Goal: Information Seeking & Learning: Learn about a topic

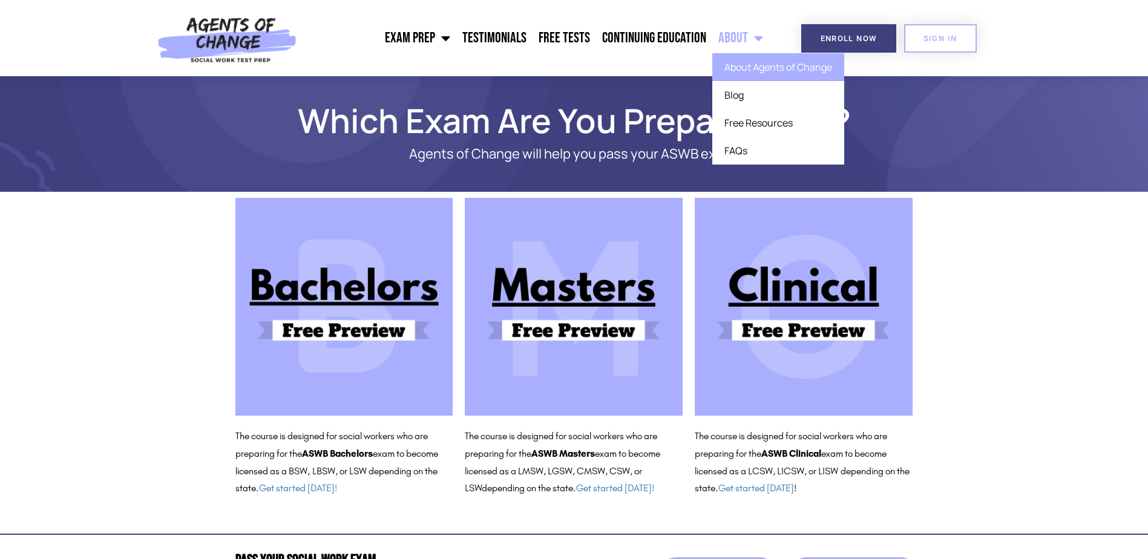
click at [761, 67] on link "About Agents of Change" at bounding box center [778, 67] width 132 height 28
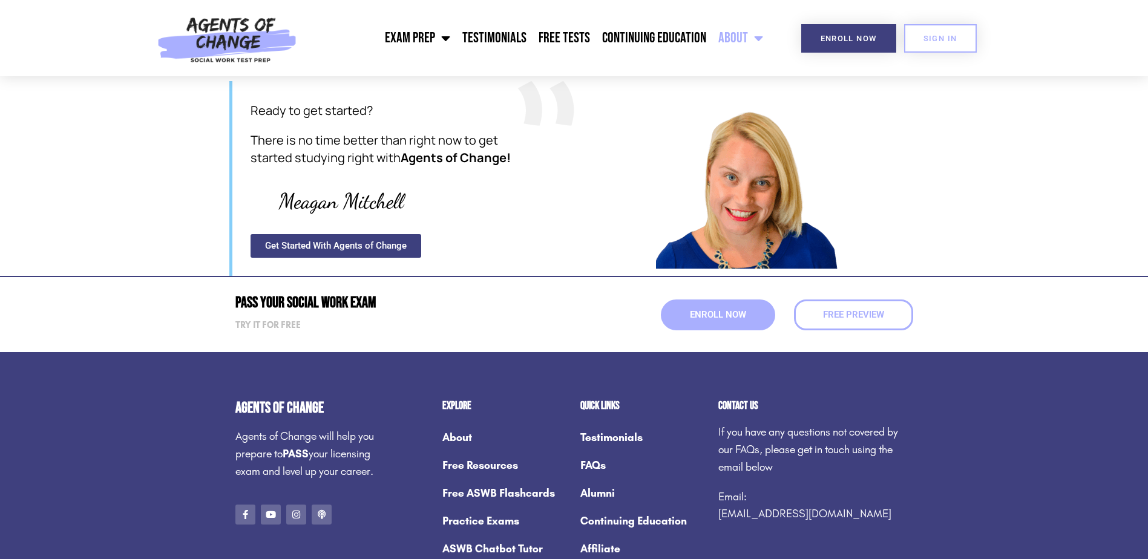
scroll to position [1595, 0]
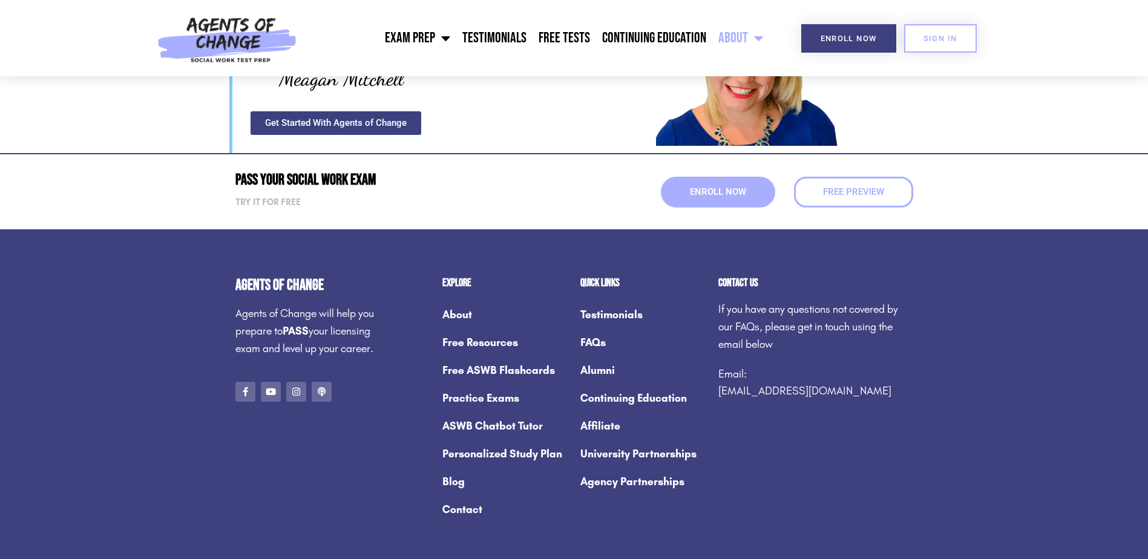
click at [493, 384] on link "Practice Exams" at bounding box center [505, 398] width 126 height 28
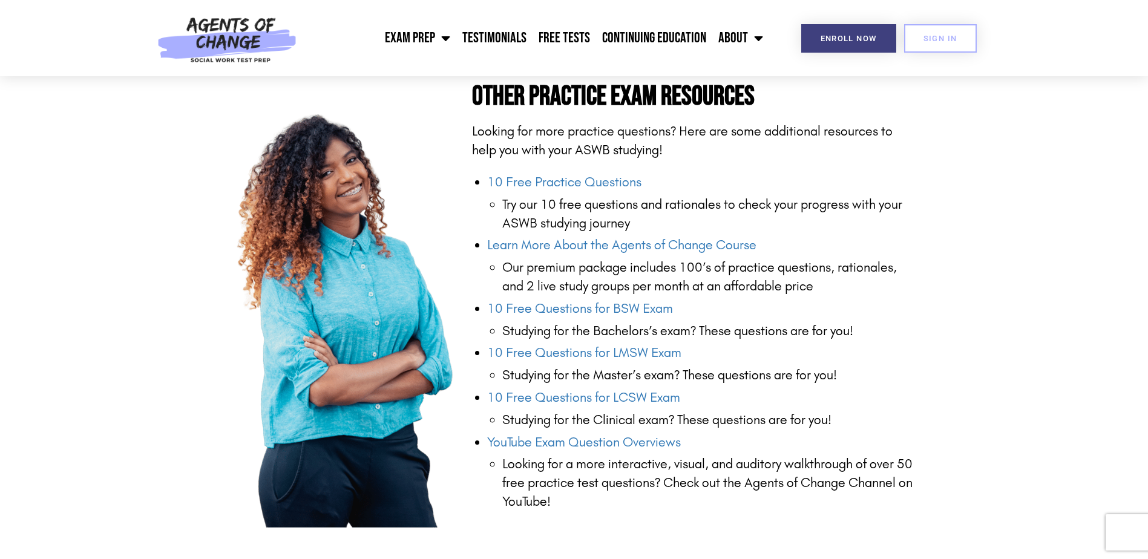
scroll to position [1150, 0]
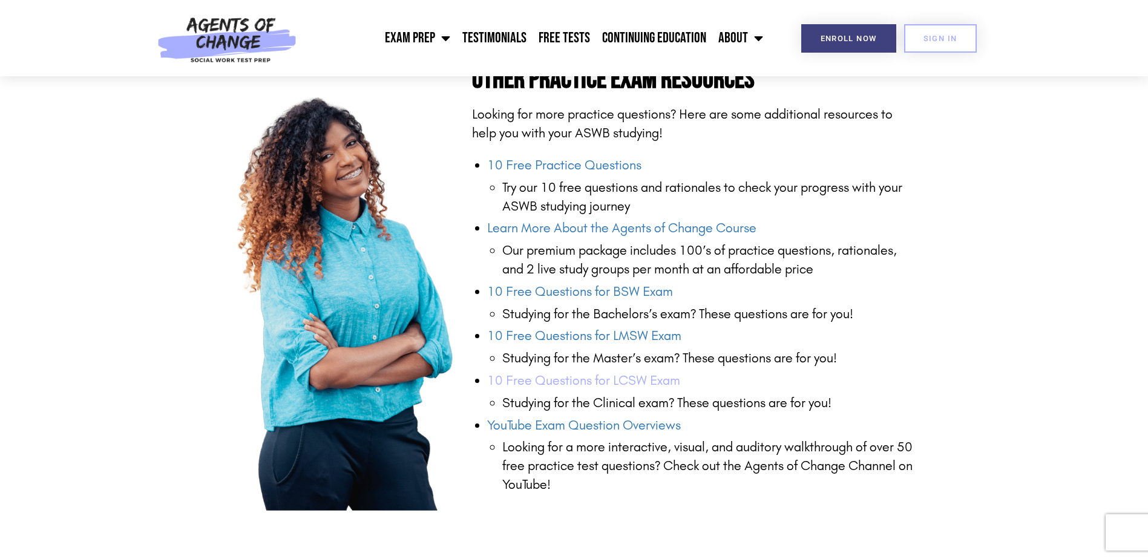
click at [589, 373] on link "10 Free Questions for LCSW Exam" at bounding box center [583, 381] width 193 height 16
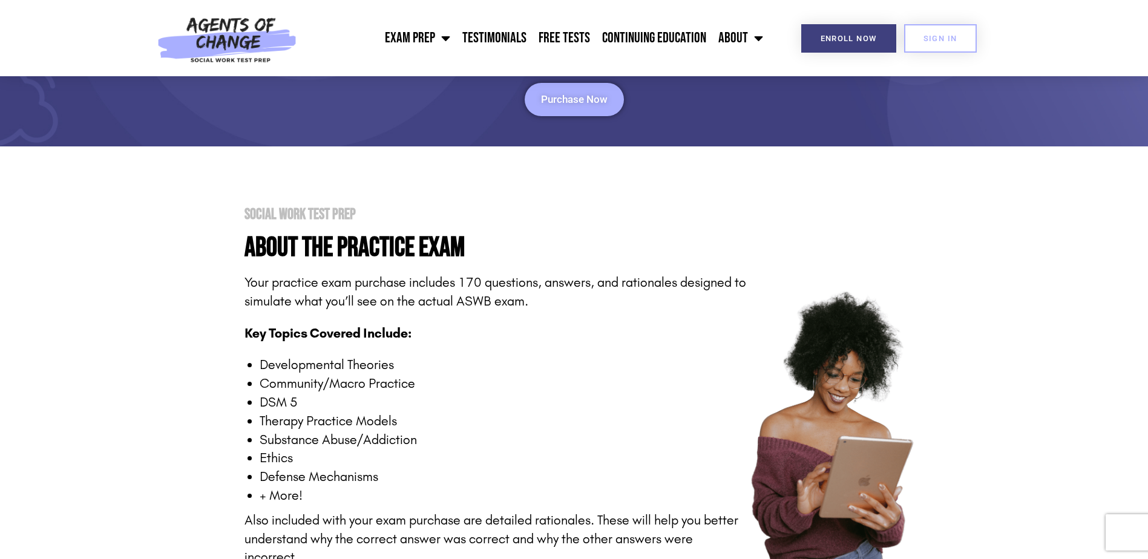
scroll to position [0, 0]
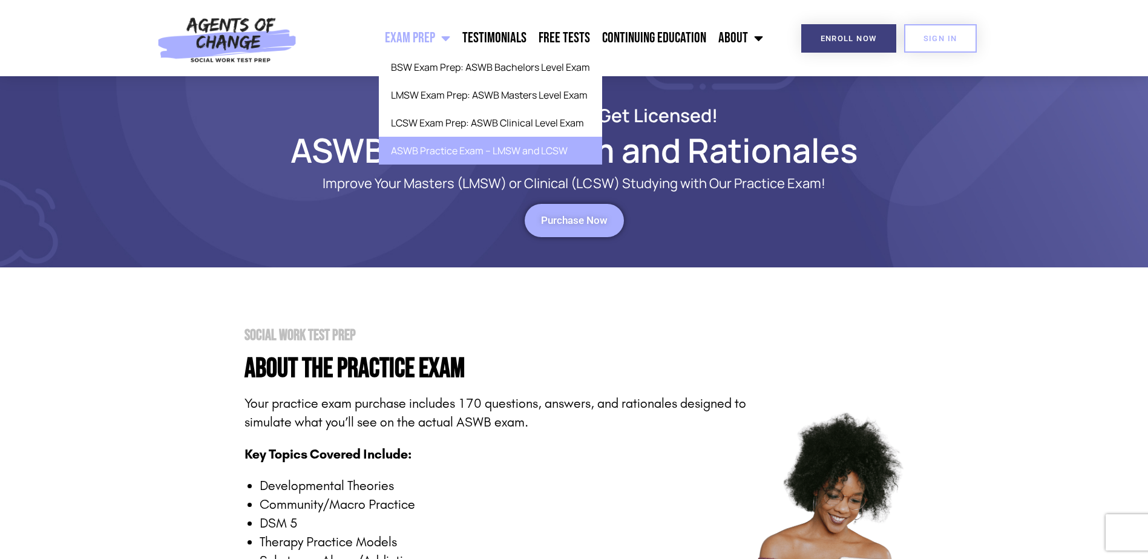
click at [438, 151] on link "ASWB Practice Exam – LMSW and LCSW" at bounding box center [490, 151] width 223 height 28
